Goal: Information Seeking & Learning: Learn about a topic

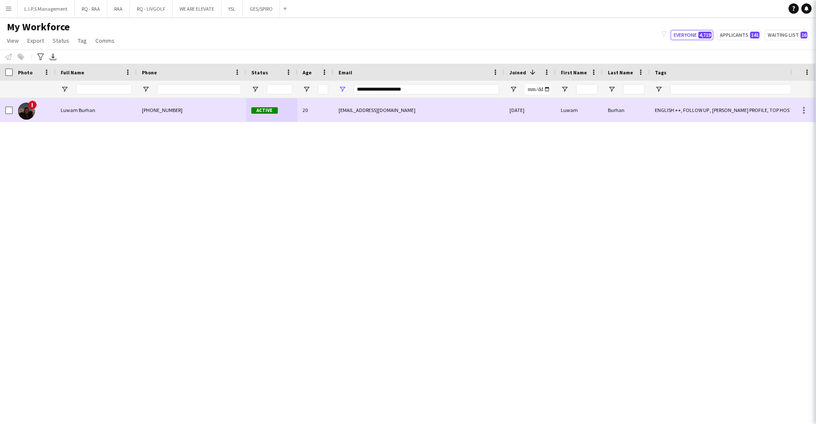
scroll to position [228, 0]
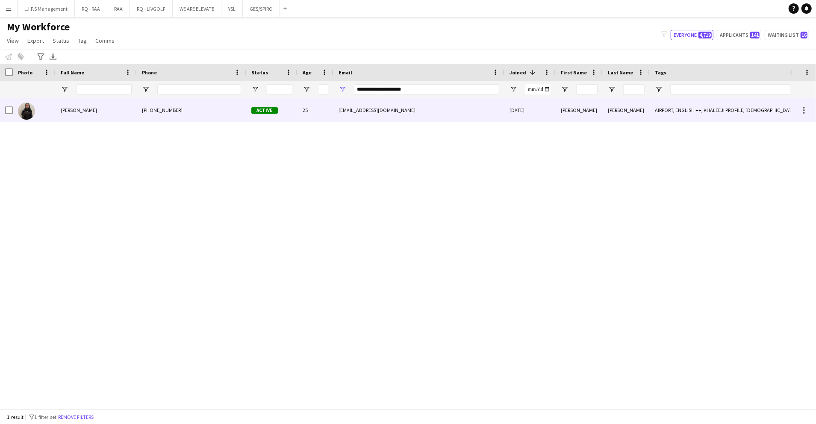
click at [408, 114] on div "mariamosiqa@gmail.com" at bounding box center [418, 109] width 171 height 23
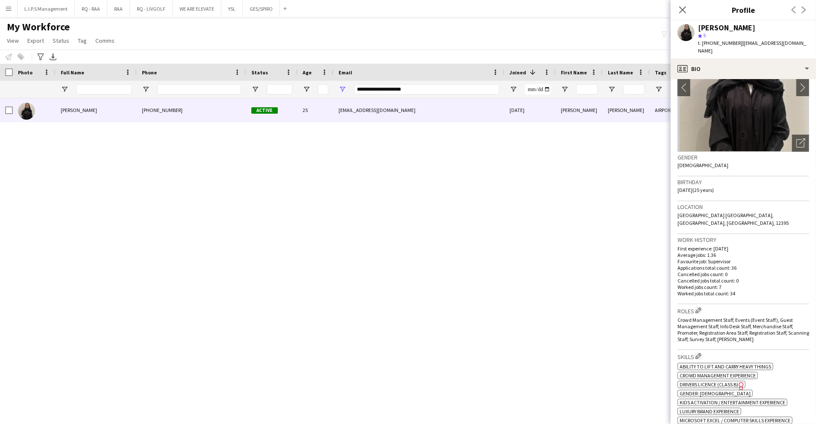
scroll to position [171, 0]
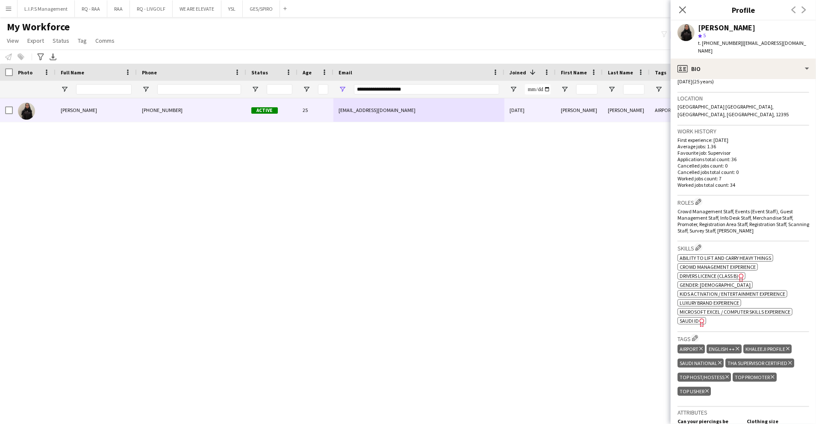
click at [692, 317] on span "SAUDI ID" at bounding box center [688, 320] width 19 height 6
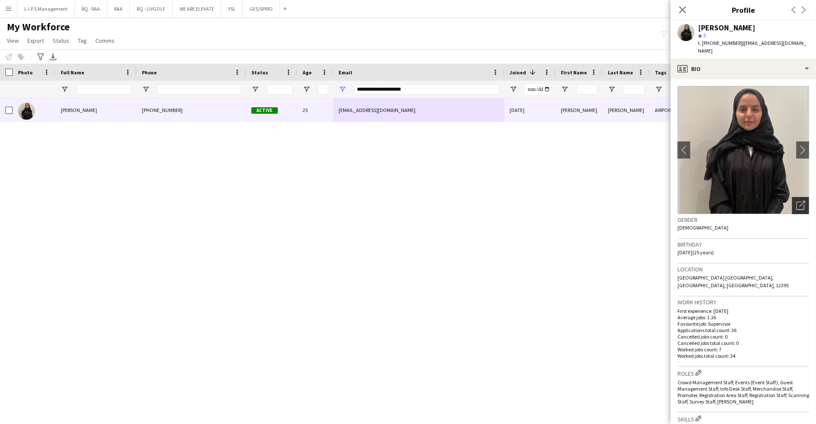
click at [796, 201] on icon "Open photos pop-in" at bounding box center [800, 205] width 9 height 9
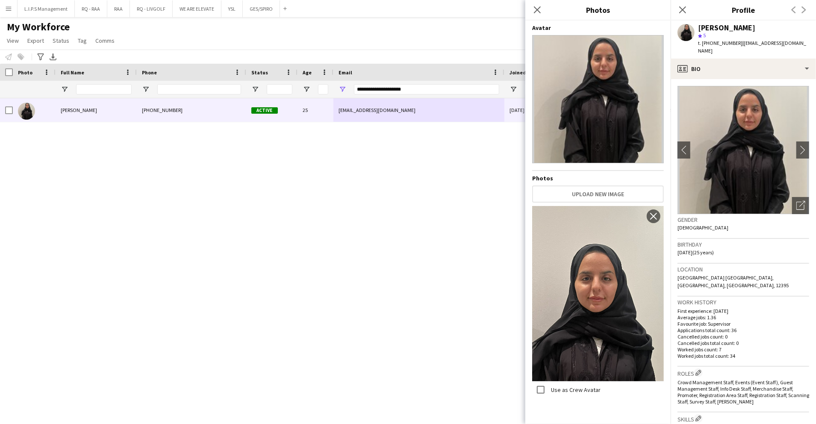
click at [780, 44] on span "| mariamosiqa@gmail.com" at bounding box center [752, 47] width 108 height 14
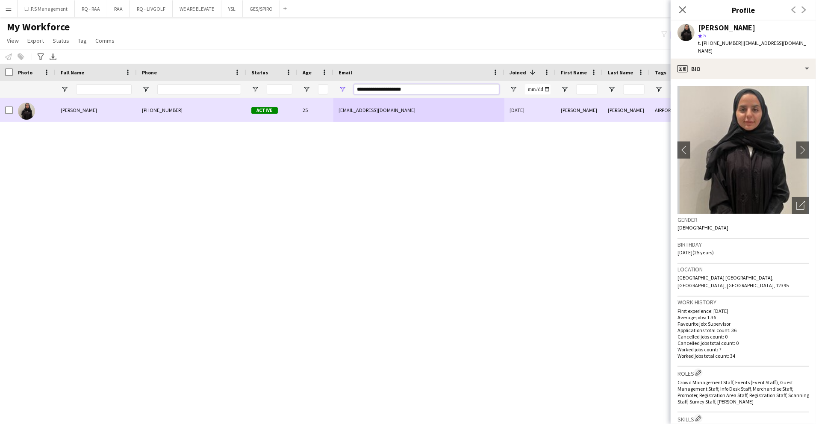
drag, startPoint x: 414, startPoint y: 89, endPoint x: 244, endPoint y: 104, distance: 170.3
click at [243, 104] on div "Workforce Details Photo Full Name" at bounding box center [408, 236] width 816 height 345
paste input "Email Filter Input"
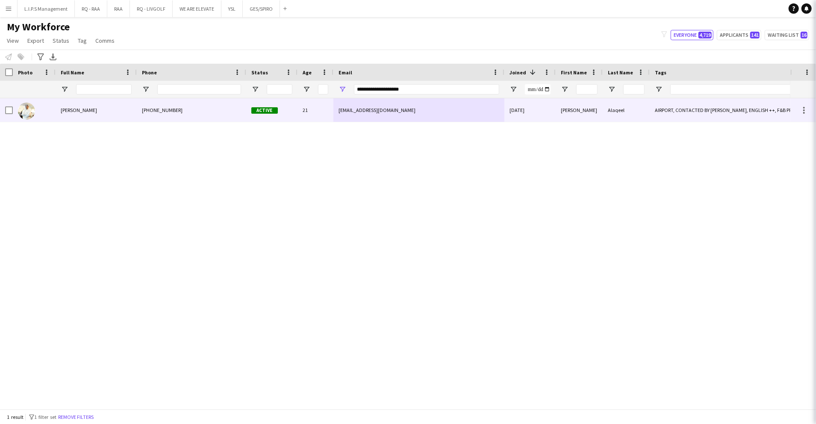
click at [333, 109] on div "iybinaqeel@gmail.com" at bounding box center [418, 109] width 171 height 23
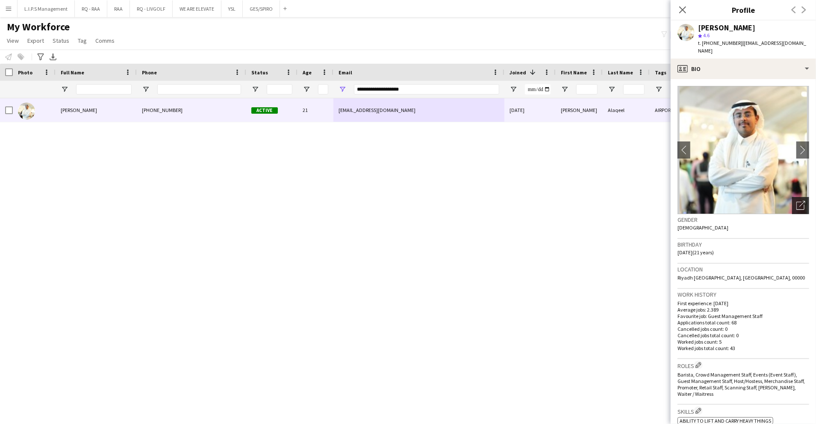
click at [795, 197] on div "Open photos pop-in" at bounding box center [800, 205] width 17 height 17
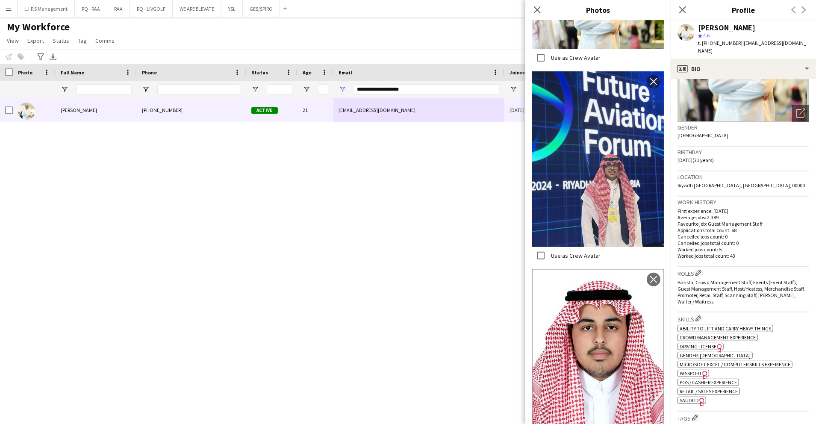
scroll to position [114, 0]
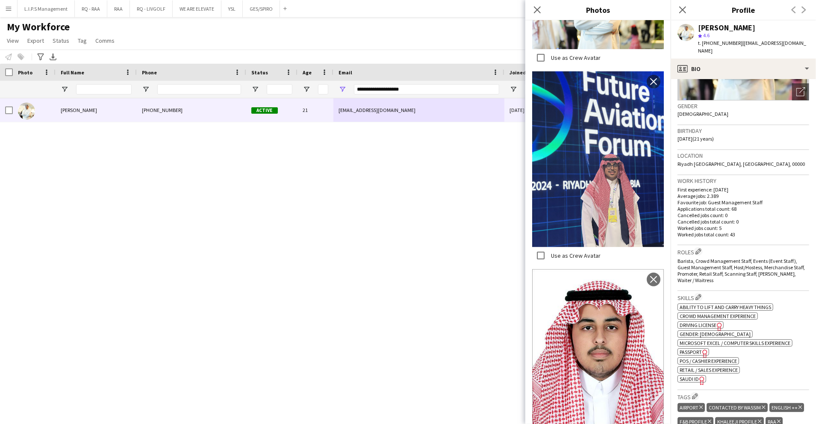
click at [691, 376] on span "SAUDI ID" at bounding box center [688, 379] width 19 height 6
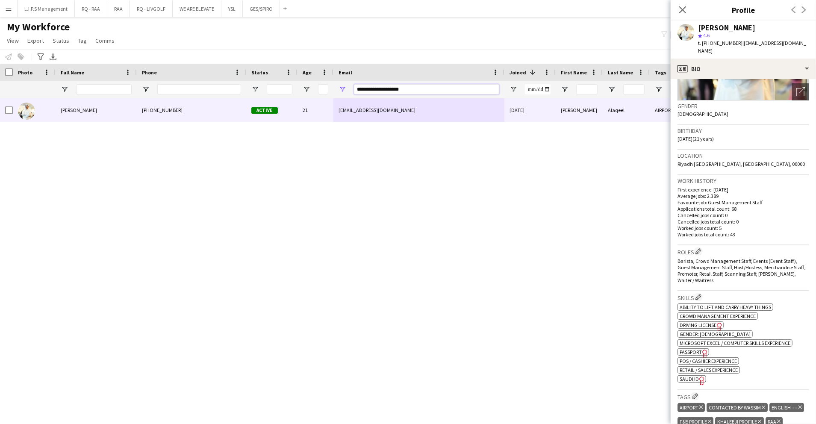
drag, startPoint x: 426, startPoint y: 91, endPoint x: 271, endPoint y: 94, distance: 154.7
click at [271, 94] on div "**********" at bounding box center [595, 89] width 1190 height 17
paste input "Email Filter Input"
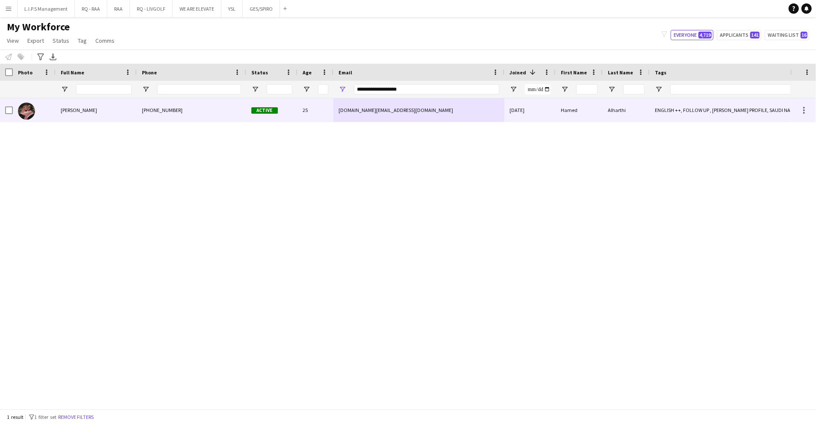
click at [275, 114] on div "Active" at bounding box center [271, 109] width 51 height 23
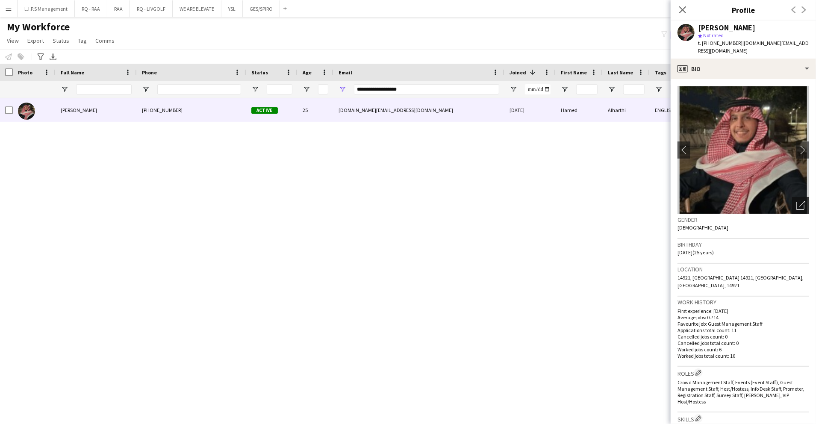
click at [799, 201] on icon at bounding box center [802, 204] width 6 height 6
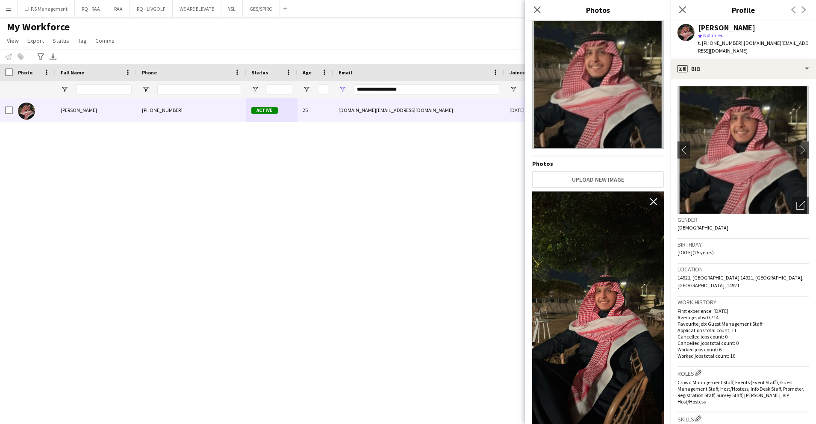
scroll to position [228, 0]
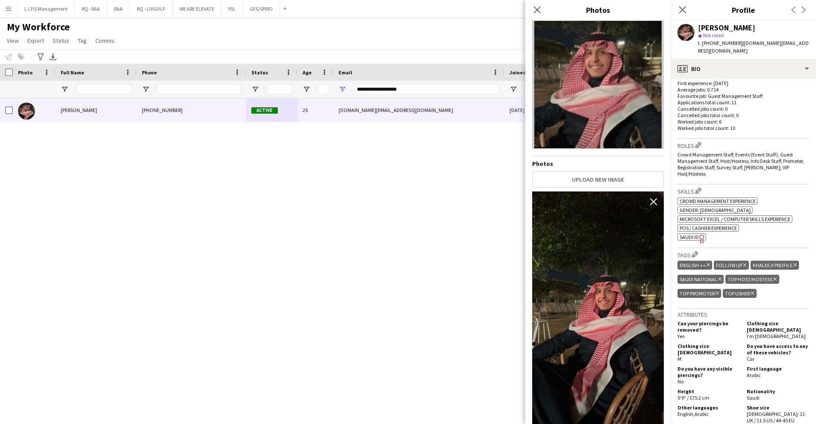
click at [687, 234] on span "SAUDI ID" at bounding box center [688, 237] width 19 height 6
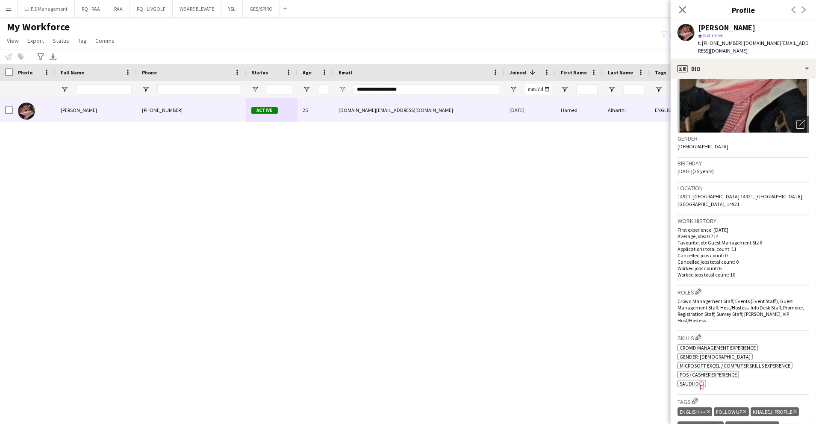
scroll to position [0, 0]
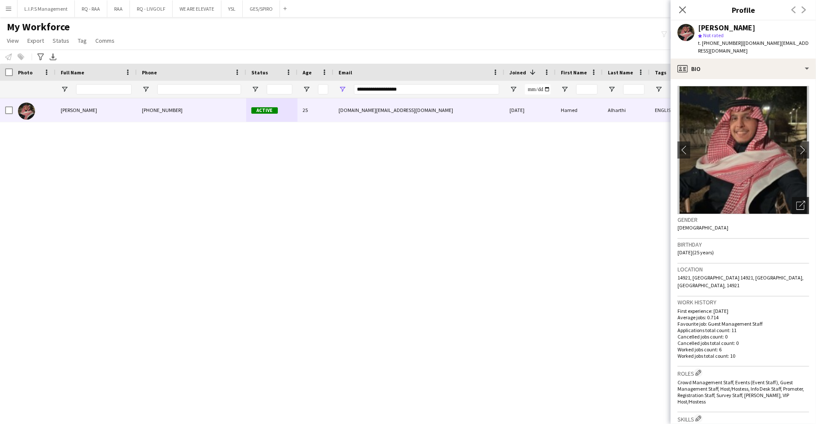
click at [796, 201] on icon "Open photos pop-in" at bounding box center [800, 205] width 9 height 9
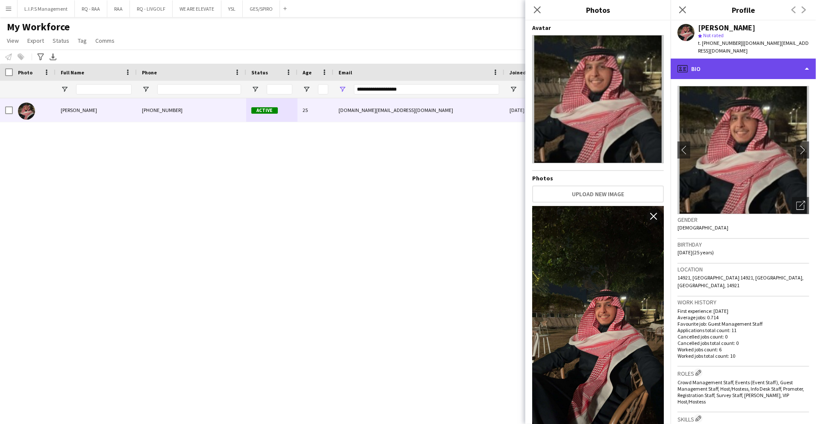
click at [764, 67] on div "profile Bio" at bounding box center [742, 69] width 145 height 21
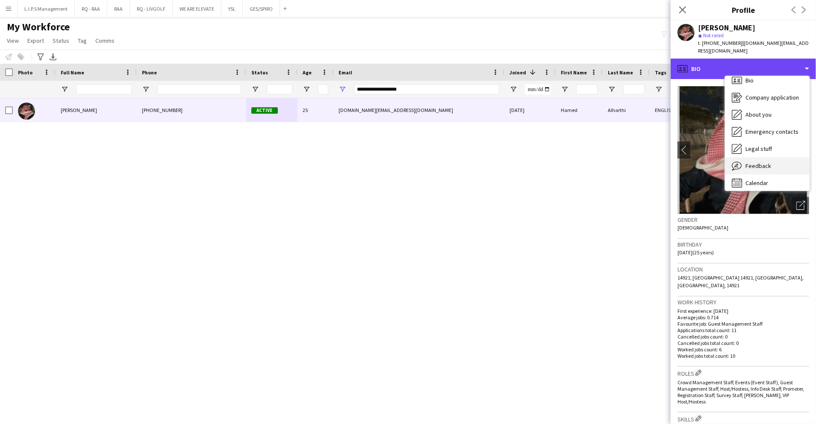
scroll to position [12, 0]
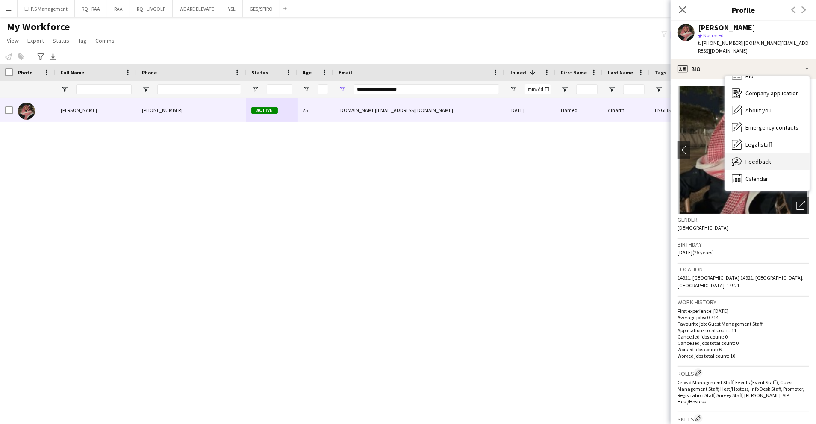
click at [761, 158] on div "Feedback Feedback" at bounding box center [767, 161] width 85 height 17
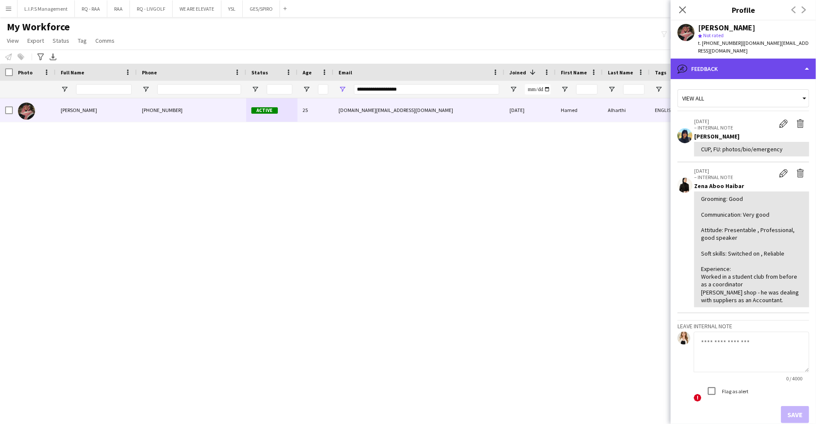
click at [743, 68] on div "bubble-pencil Feedback" at bounding box center [742, 69] width 145 height 21
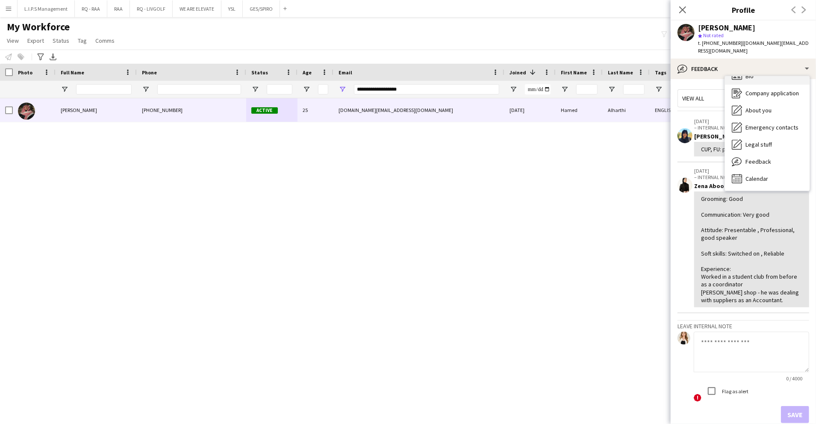
click at [747, 75] on div "Bio Bio" at bounding box center [767, 76] width 85 height 17
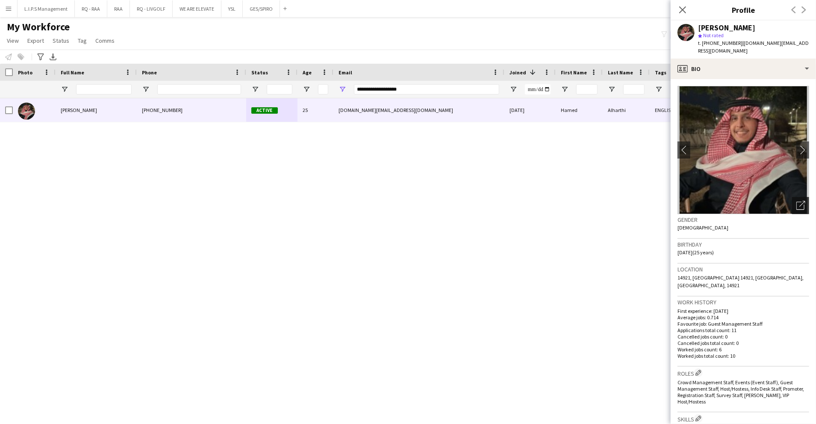
click at [796, 202] on icon at bounding box center [800, 206] width 8 height 8
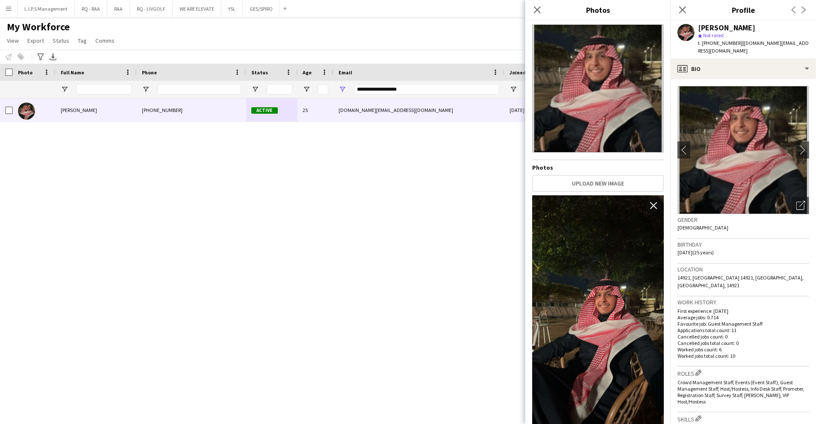
scroll to position [15, 0]
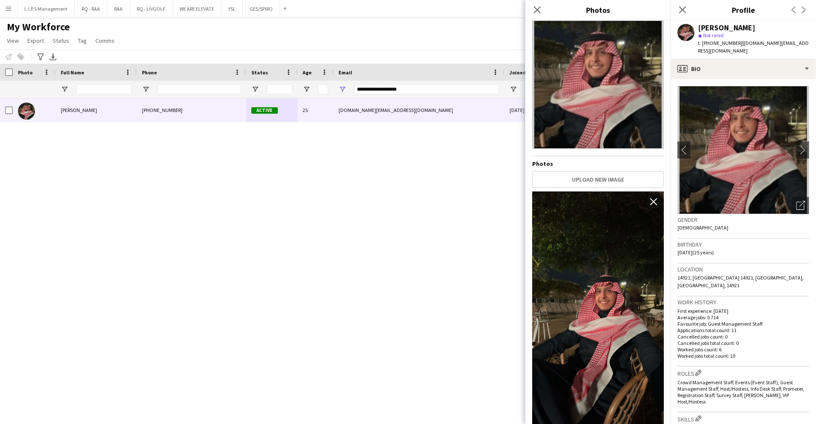
click at [616, 252] on img at bounding box center [598, 308] width 132 height 234
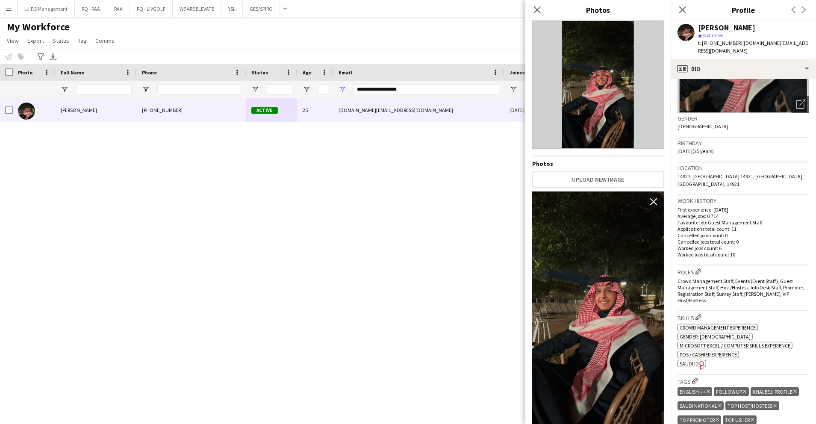
scroll to position [114, 0]
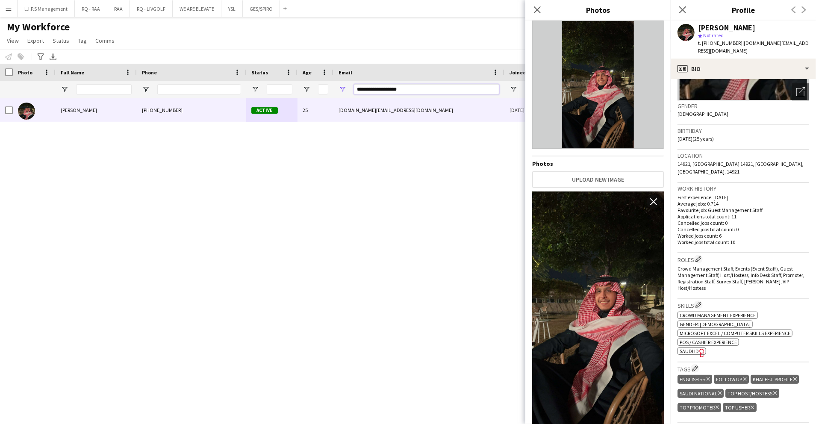
drag, startPoint x: 417, startPoint y: 91, endPoint x: 323, endPoint y: 99, distance: 93.9
click at [323, 99] on div "Workforce Details Photo Full Name" at bounding box center [408, 236] width 816 height 345
paste input "**"
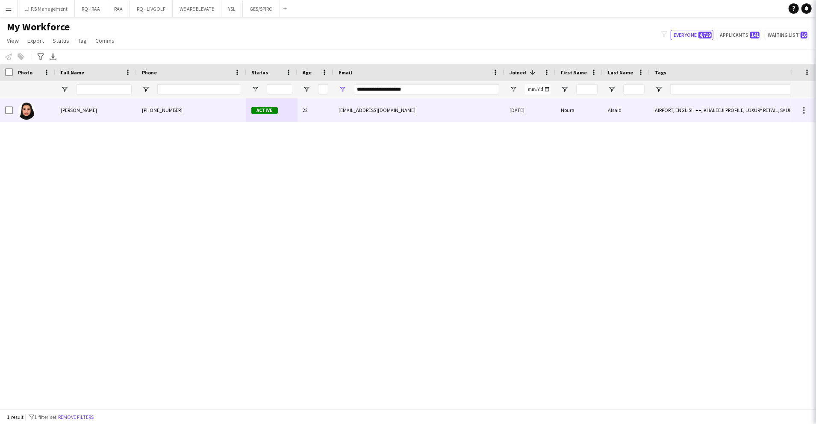
click at [314, 113] on div "22" at bounding box center [315, 109] width 36 height 23
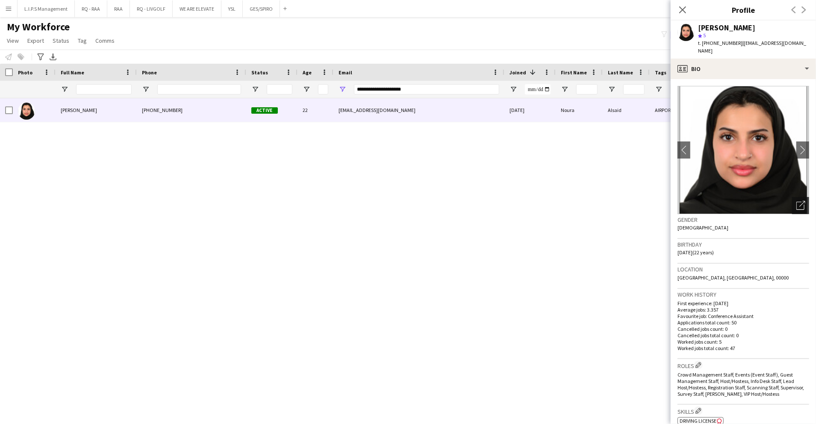
click at [792, 203] on div "Open photos pop-in" at bounding box center [800, 205] width 17 height 17
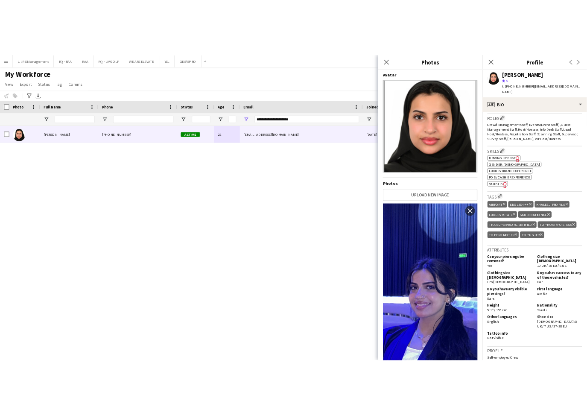
scroll to position [285, 0]
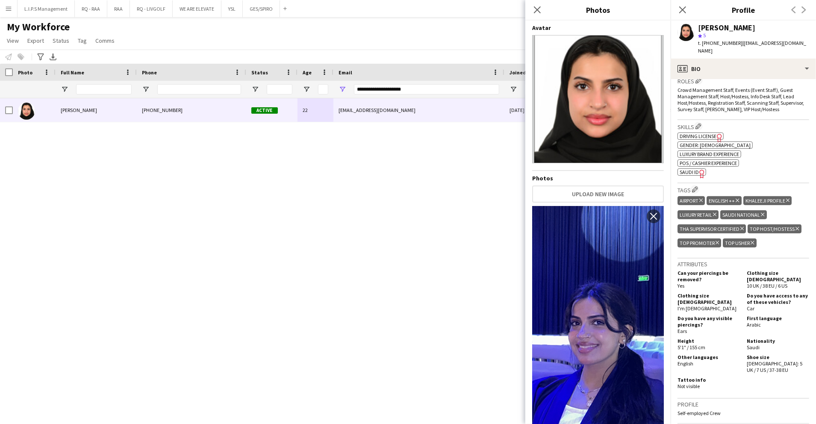
click at [693, 169] on span "SAUDI ID" at bounding box center [688, 172] width 19 height 6
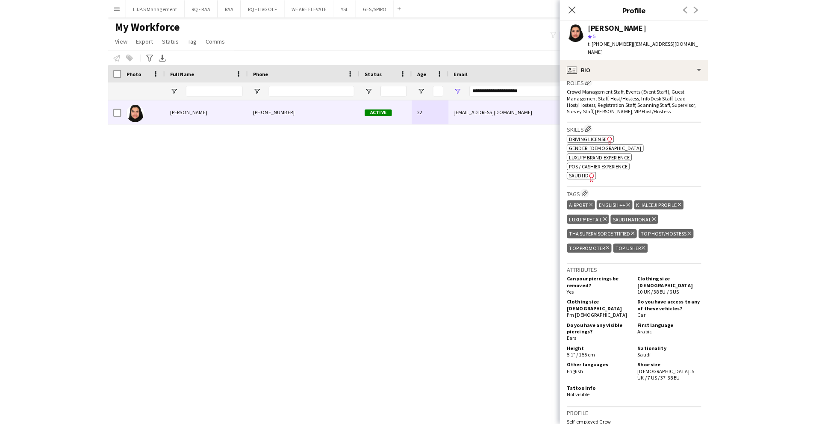
scroll to position [0, 0]
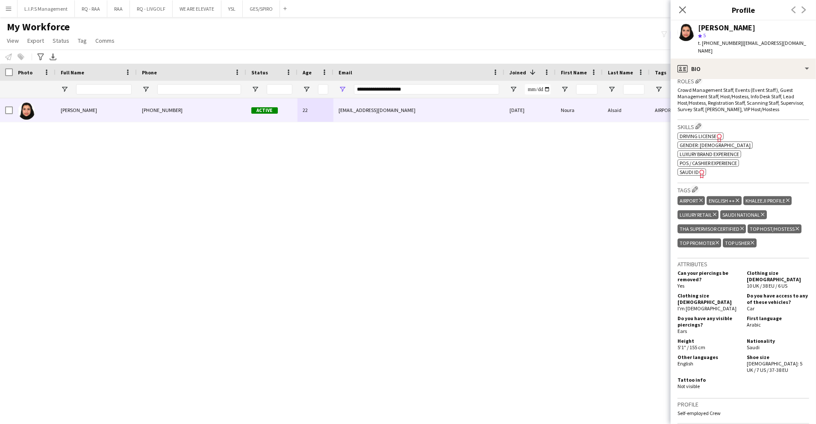
drag, startPoint x: 439, startPoint y: 91, endPoint x: 289, endPoint y: 92, distance: 150.4
click at [289, 92] on div "**********" at bounding box center [595, 89] width 1190 height 17
paste input "**********"
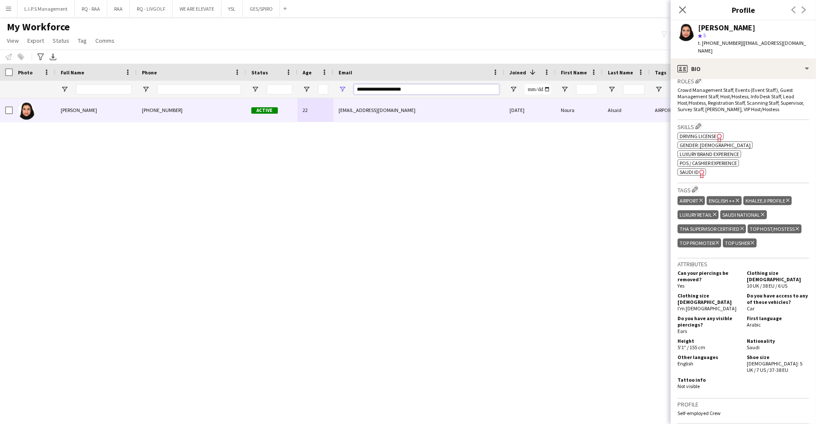
type input "**********"
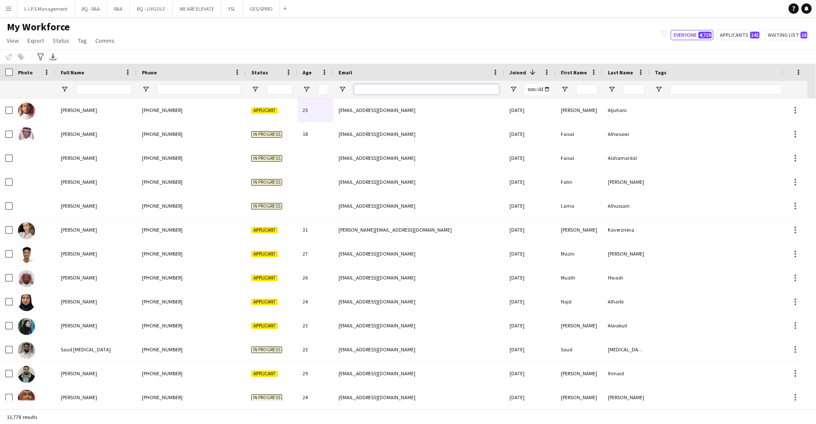
paste input "**********"
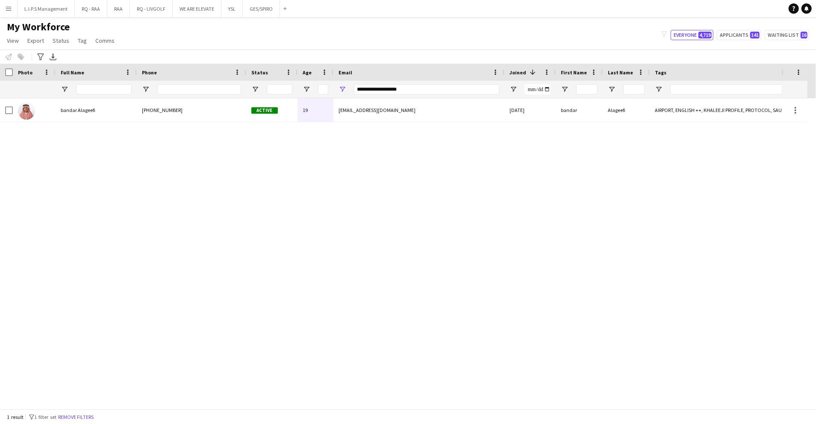
click at [358, 110] on div "tma020700@gmail.com" at bounding box center [418, 109] width 171 height 23
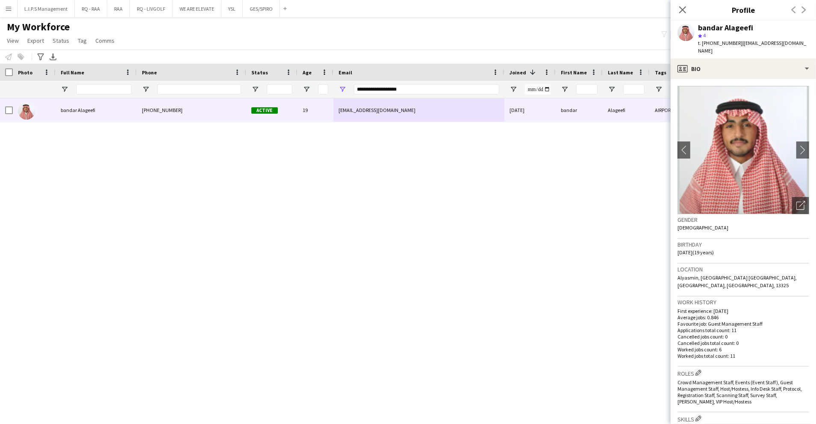
click at [781, 196] on img at bounding box center [743, 150] width 132 height 128
click at [792, 197] on div "Open photos pop-in" at bounding box center [800, 205] width 17 height 17
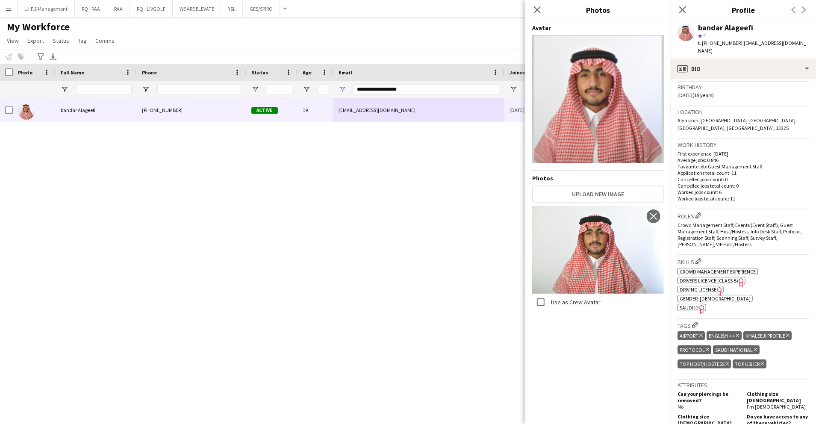
scroll to position [228, 0]
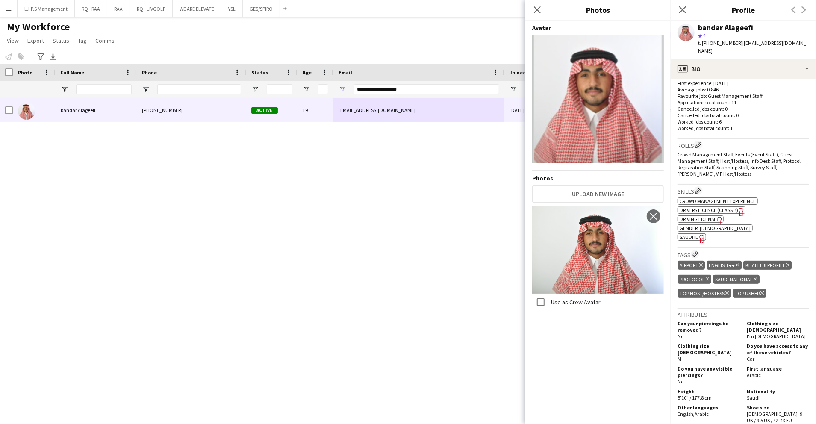
click at [696, 233] on app-spec-pill "ok-circled2 background Layer 1 cross-circle-red background Layer 1 SAUDI ID Fre…" at bounding box center [691, 236] width 29 height 7
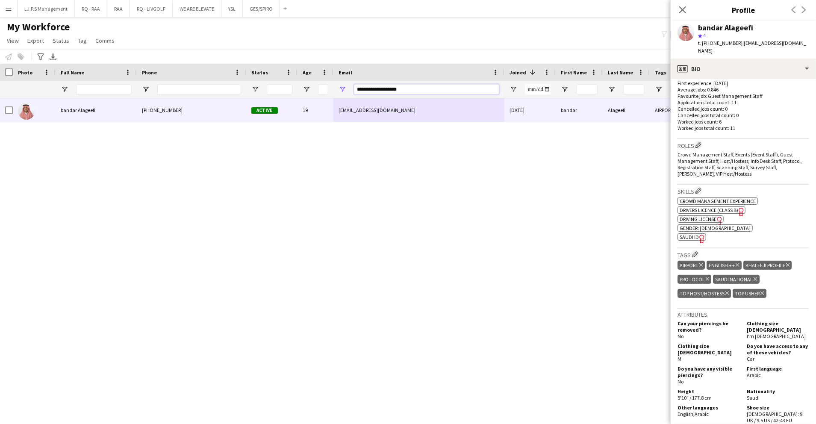
drag, startPoint x: 342, startPoint y: 92, endPoint x: 303, endPoint y: 104, distance: 40.1
click at [303, 104] on div "Workforce Details Photo Full Name" at bounding box center [408, 236] width 816 height 345
paste input "Email Filter Input"
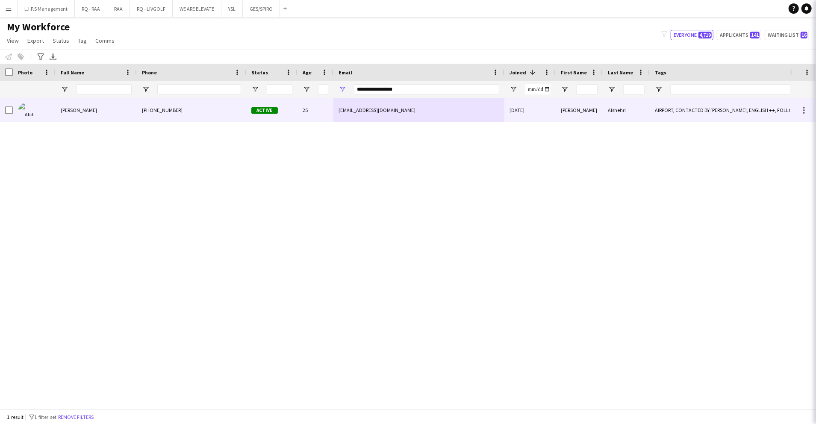
click at [321, 112] on div "25" at bounding box center [315, 109] width 36 height 23
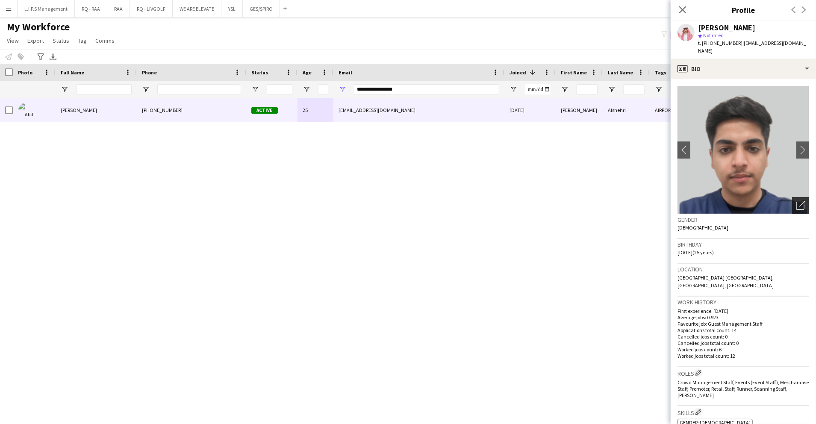
click at [792, 203] on div "Open photos pop-in" at bounding box center [800, 205] width 17 height 17
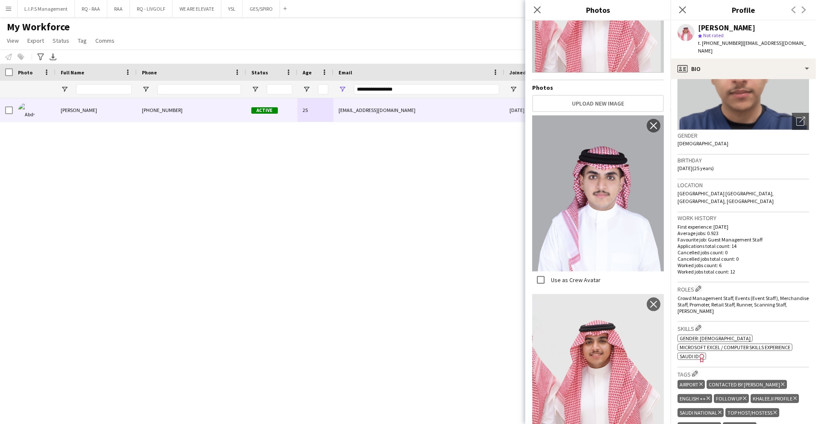
scroll to position [114, 0]
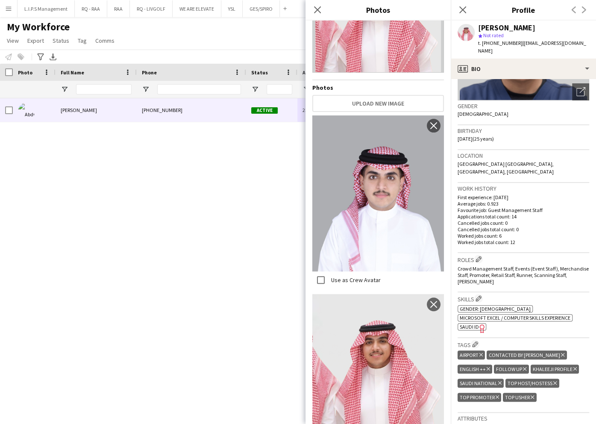
click at [471, 323] on span "SAUDI ID" at bounding box center [469, 326] width 19 height 6
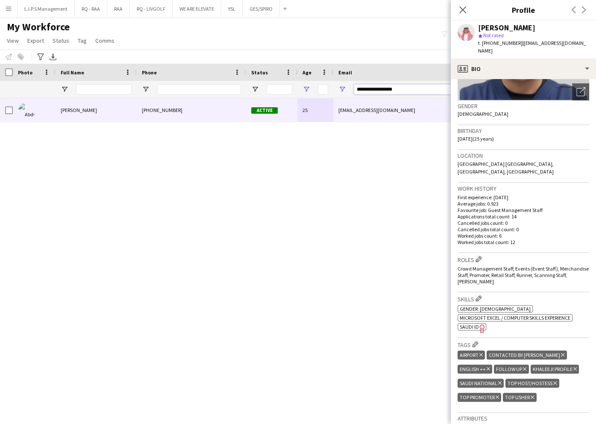
drag, startPoint x: 411, startPoint y: 85, endPoint x: 308, endPoint y: 85, distance: 102.5
click at [308, 88] on div "**********" at bounding box center [595, 89] width 1190 height 17
paste input "******"
type input "**********"
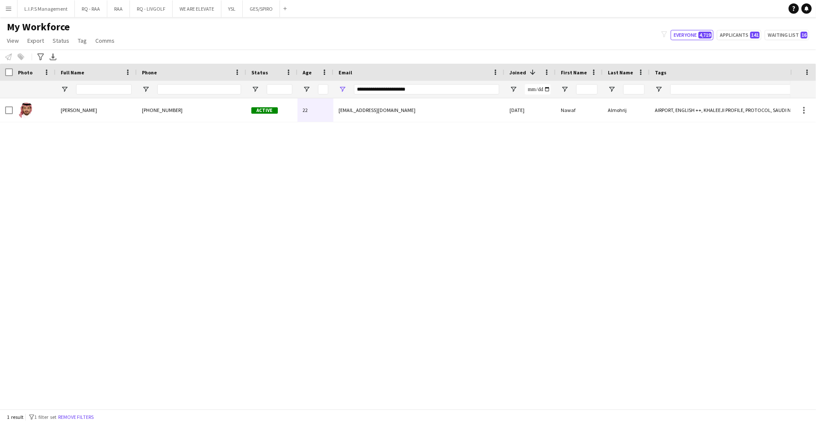
click at [485, 106] on div "nawafalmohrij@gmail.com" at bounding box center [418, 109] width 171 height 23
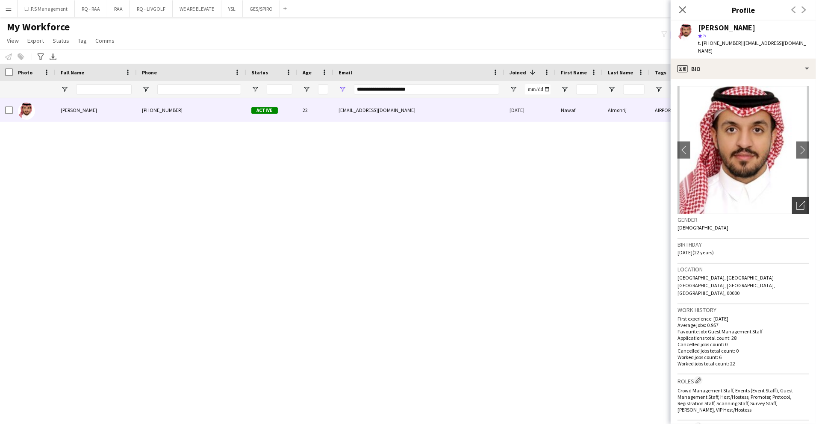
click at [792, 197] on div "Open photos pop-in" at bounding box center [800, 205] width 17 height 17
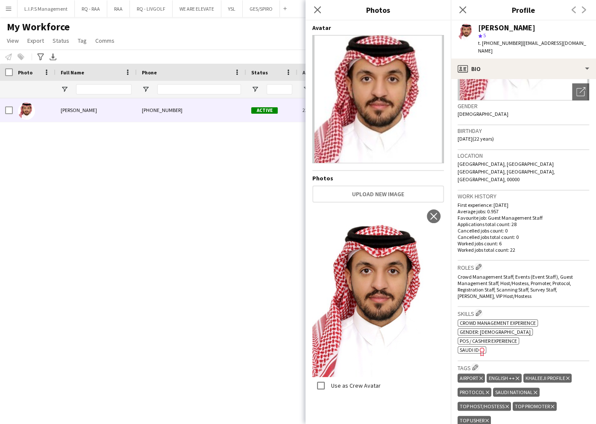
click at [469, 346] on span "SAUDI ID" at bounding box center [469, 349] width 19 height 6
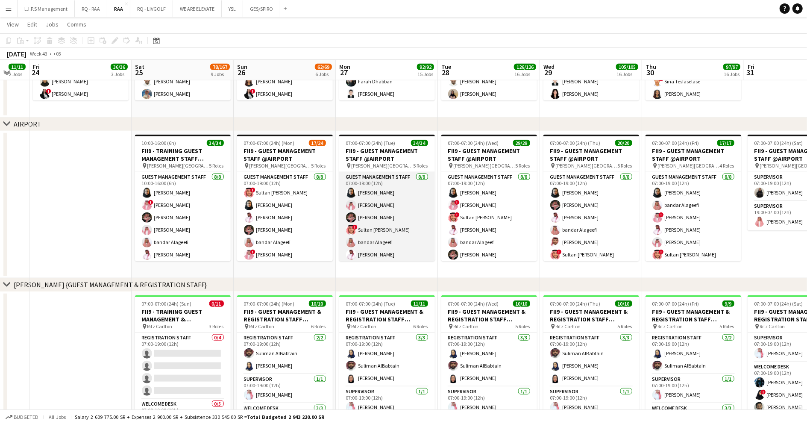
click at [409, 197] on app-card-role "Guest Management Staff [DATE] 07:00-19:00 (12h) [PERSON_NAME] [PERSON_NAME] [PE…" at bounding box center [387, 230] width 96 height 116
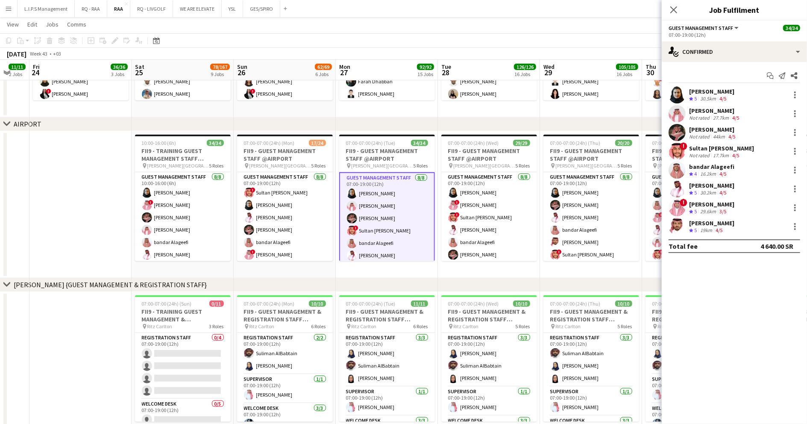
click at [703, 97] on div "30.5km" at bounding box center [708, 98] width 19 height 7
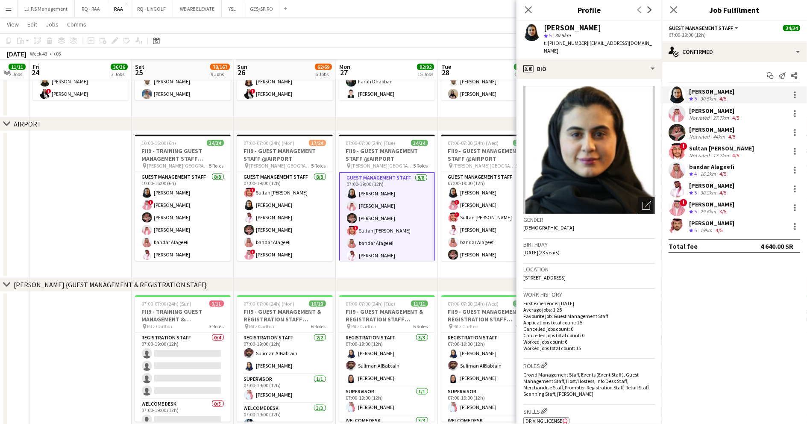
click at [643, 197] on div "Open photos pop-in" at bounding box center [646, 205] width 17 height 17
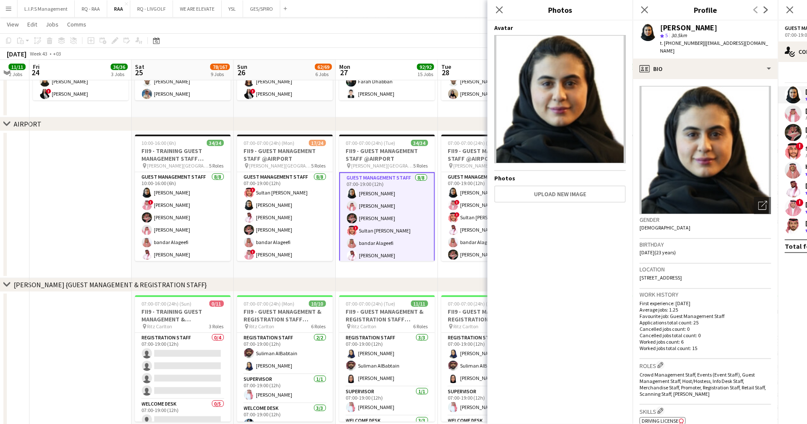
drag, startPoint x: 604, startPoint y: 313, endPoint x: 610, endPoint y: 307, distance: 8.2
click at [604, 313] on div "Avatar Photos Upload new image" at bounding box center [560, 220] width 132 height 393
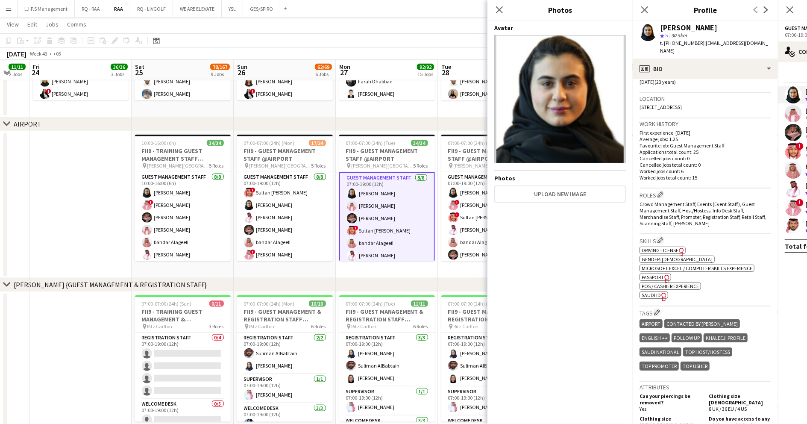
scroll to position [171, 0]
drag, startPoint x: 742, startPoint y: 309, endPoint x: 737, endPoint y: 307, distance: 4.8
click at [742, 308] on h3 "Tags Edit crew company tags" at bounding box center [706, 312] width 132 height 9
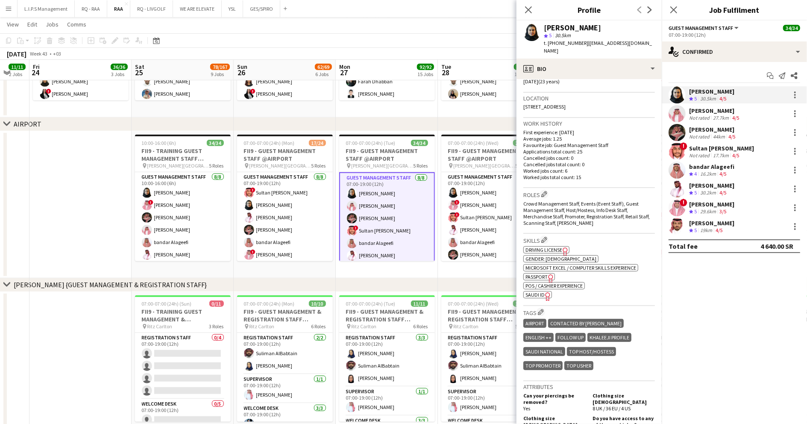
click at [540, 296] on span "SAUDI ID" at bounding box center [534, 294] width 19 height 6
click at [532, 296] on span "SAUDI ID" at bounding box center [534, 294] width 19 height 6
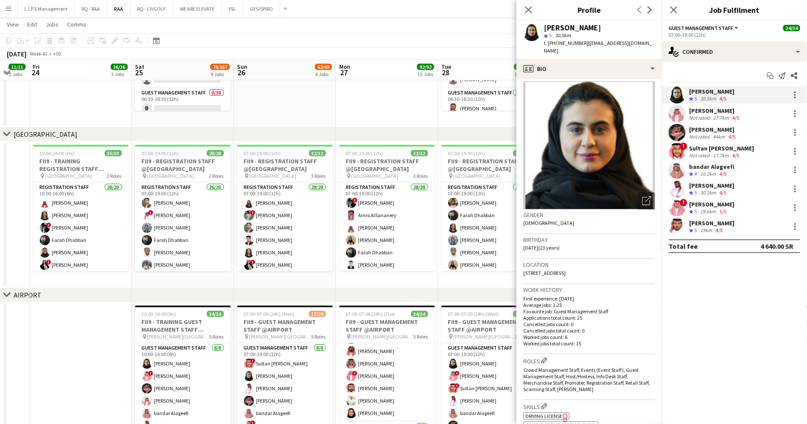
scroll to position [0, 0]
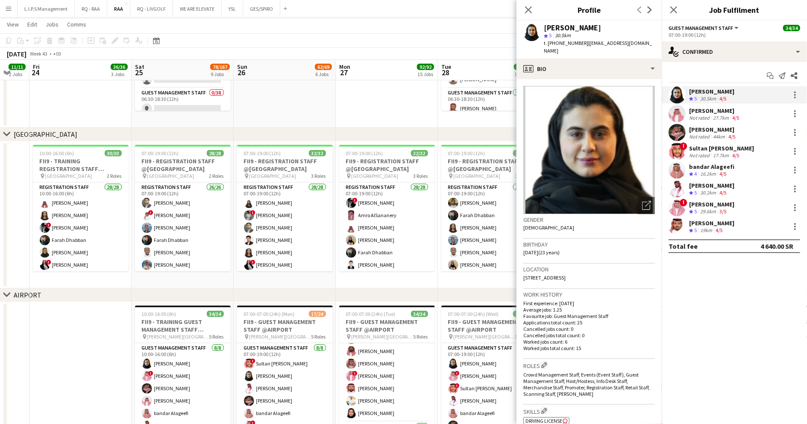
click at [722, 140] on div "[PERSON_NAME] Not rated 44km 4/5" at bounding box center [734, 132] width 145 height 17
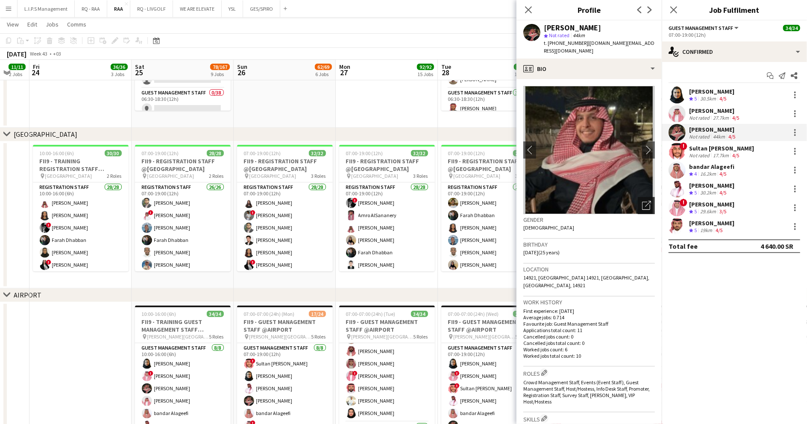
click at [642, 201] on icon "Open photos pop-in" at bounding box center [646, 205] width 9 height 9
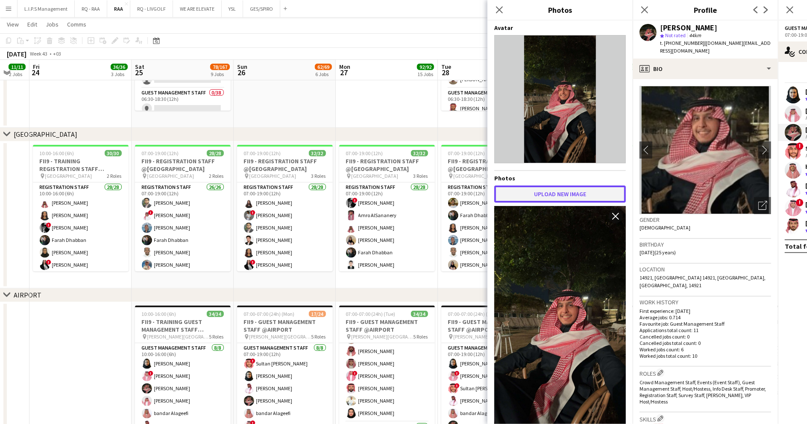
click at [560, 192] on button "Upload new image" at bounding box center [560, 193] width 132 height 17
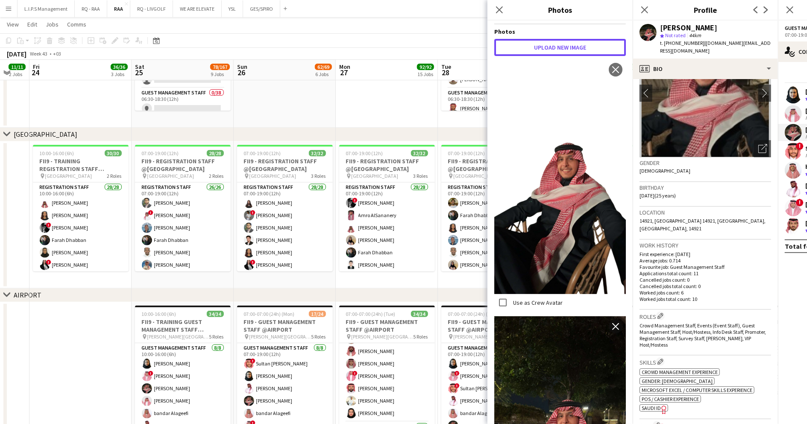
scroll to position [171, 0]
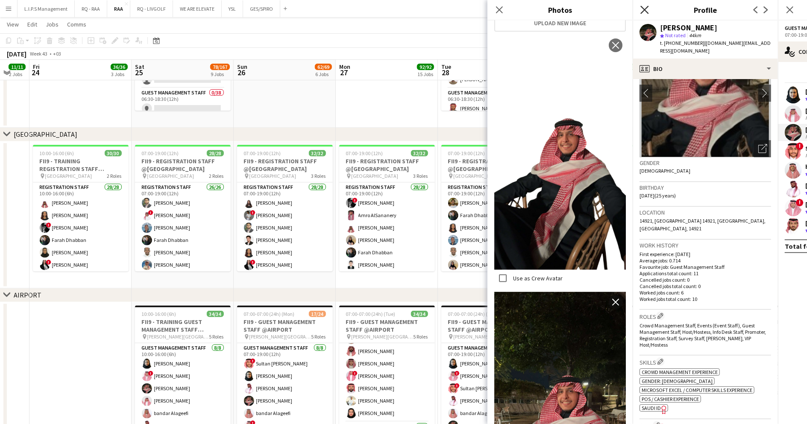
click at [645, 9] on icon at bounding box center [644, 10] width 8 height 8
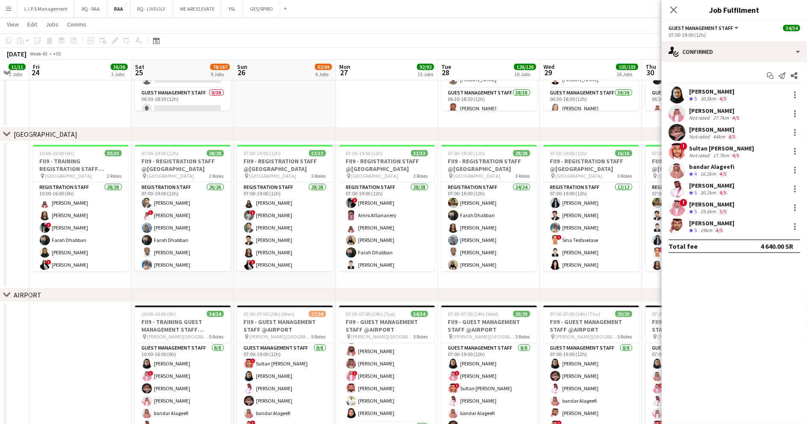
click at [711, 147] on div "Sultan [PERSON_NAME]" at bounding box center [721, 148] width 65 height 8
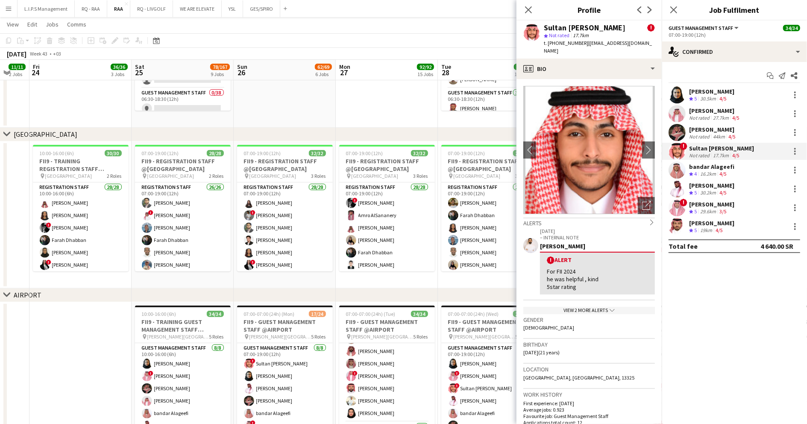
click at [569, 29] on div "Sultan [PERSON_NAME]" at bounding box center [585, 28] width 82 height 8
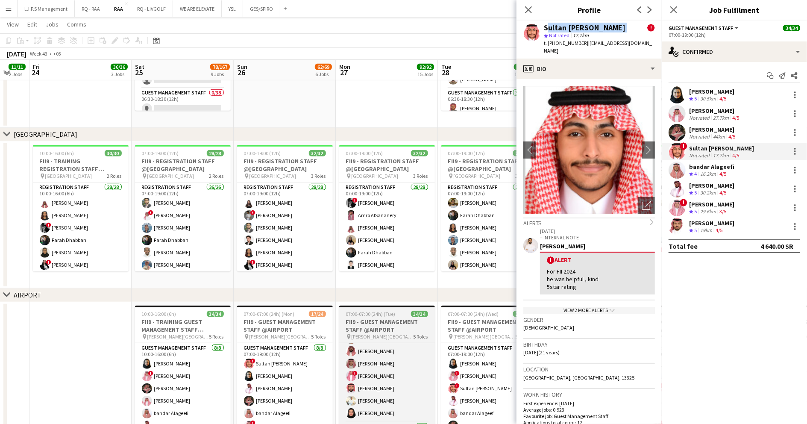
copy div "Sultan [PERSON_NAME]"
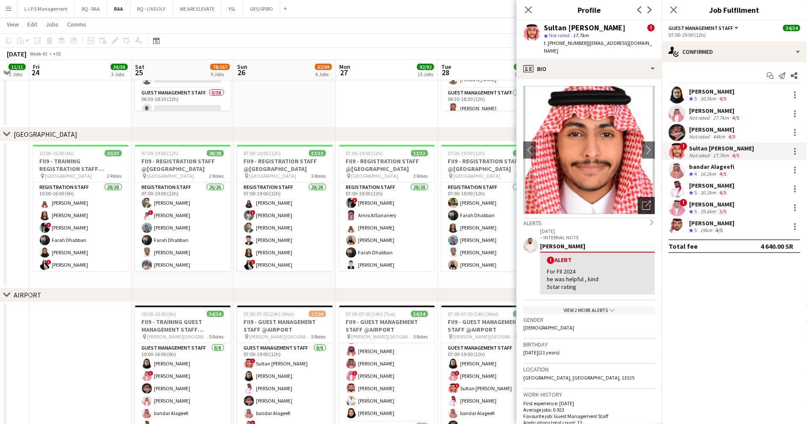
click at [642, 203] on div "Open photos pop-in" at bounding box center [646, 205] width 17 height 17
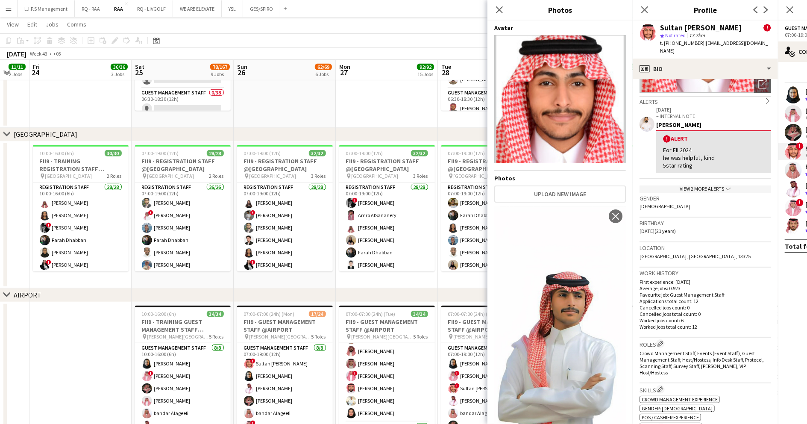
scroll to position [228, 0]
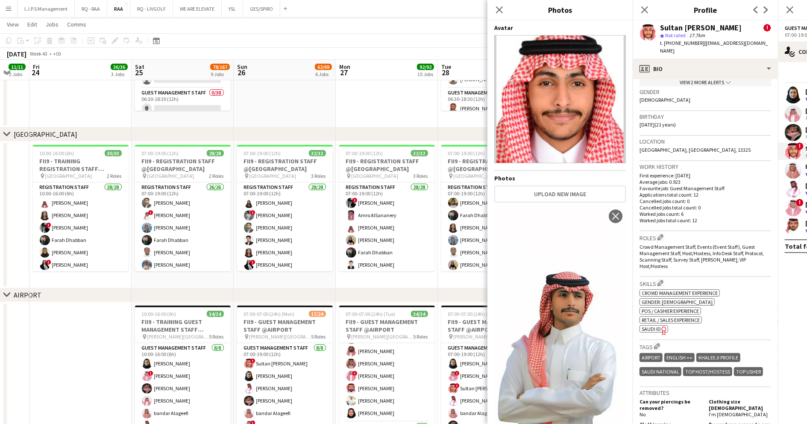
drag, startPoint x: 747, startPoint y: 331, endPoint x: 732, endPoint y: 331, distance: 14.5
click at [747, 331] on div "Skills Edit crew company skills ok-circled2 background Layer 1 cross-circle-red…" at bounding box center [706, 308] width 132 height 63
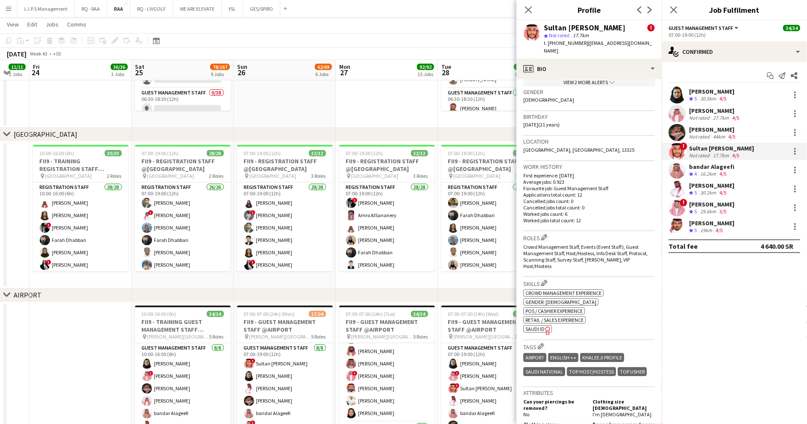
click at [543, 326] on icon "Freelancer has uploaded a photo validation of skill. Click to see" at bounding box center [547, 330] width 9 height 9
